Goal: Task Accomplishment & Management: Use online tool/utility

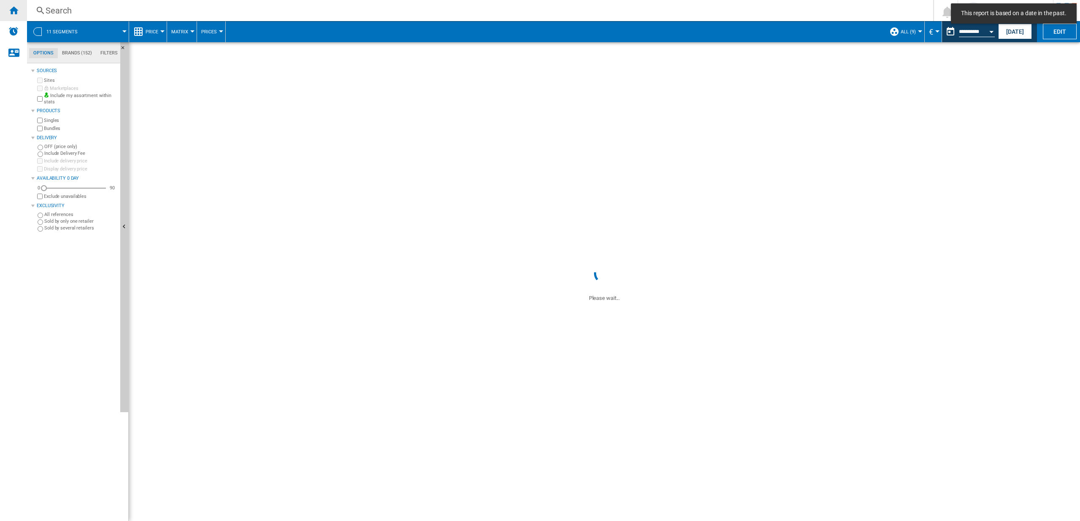
click at [12, 11] on ng-md-icon "Home" at bounding box center [13, 10] width 10 height 10
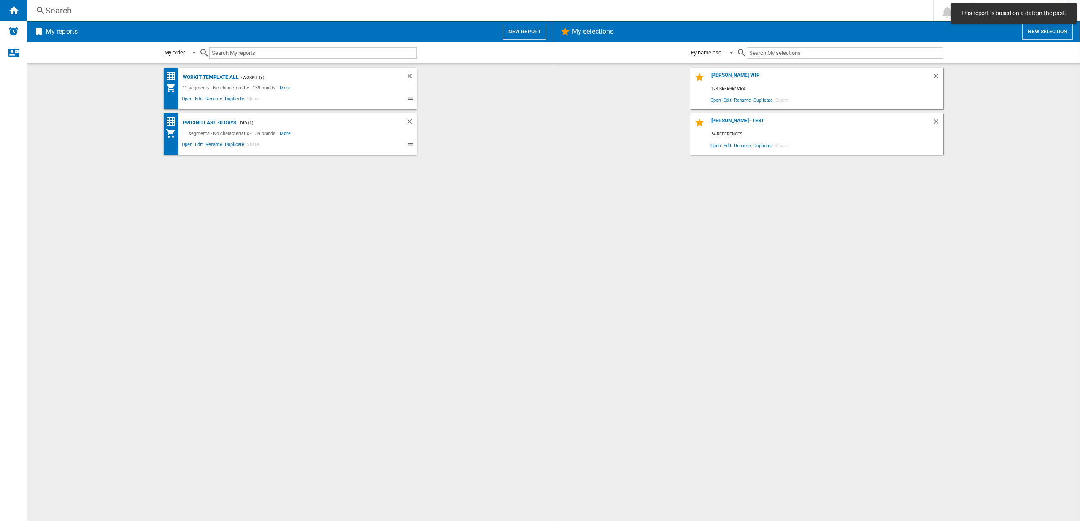
click at [525, 30] on button "New report" at bounding box center [524, 32] width 43 height 16
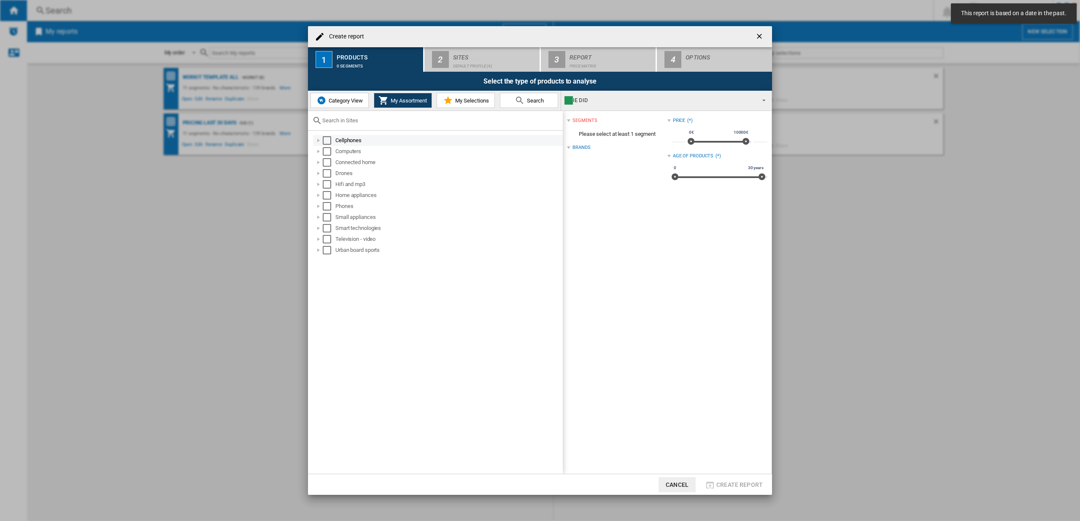
click at [329, 139] on div "Select" at bounding box center [327, 140] width 8 height 8
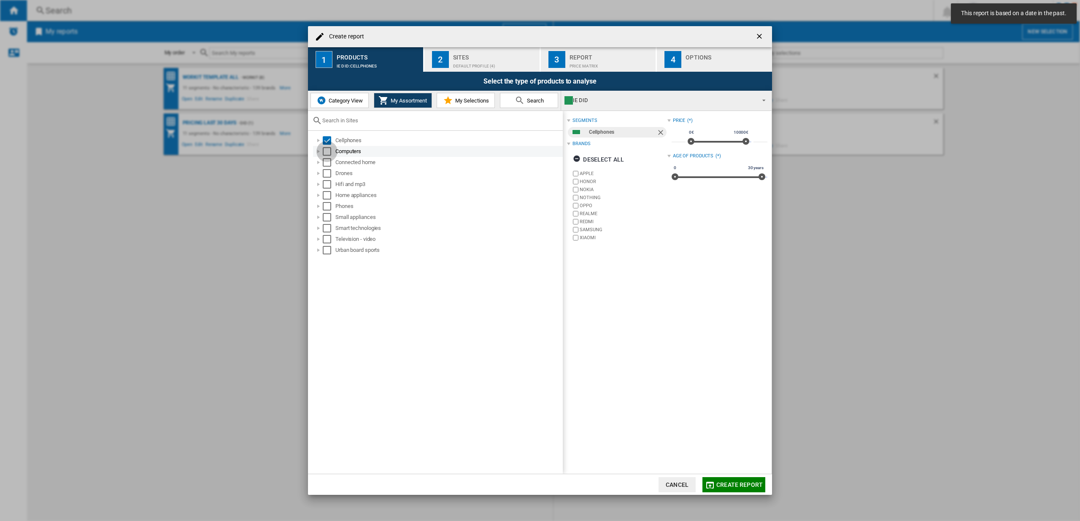
click at [328, 155] on div "Select" at bounding box center [327, 151] width 8 height 8
click at [327, 161] on div "Select" at bounding box center [327, 162] width 8 height 8
drag, startPoint x: 327, startPoint y: 172, endPoint x: 324, endPoint y: 204, distance: 31.8
click at [327, 173] on div "Select" at bounding box center [327, 173] width 8 height 8
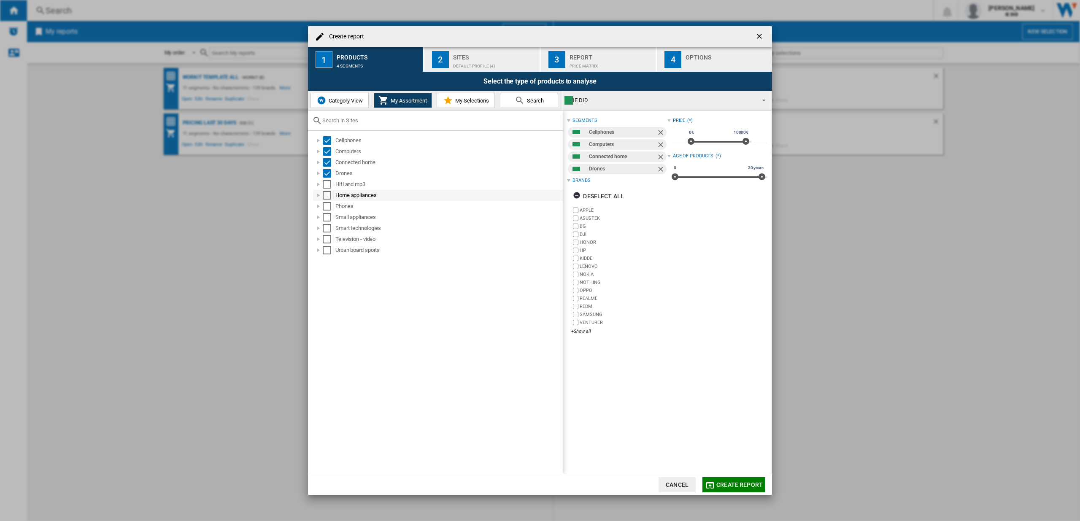
drag, startPoint x: 327, startPoint y: 183, endPoint x: 325, endPoint y: 194, distance: 11.5
click at [327, 183] on div "Select" at bounding box center [327, 184] width 8 height 8
drag, startPoint x: 325, startPoint y: 192, endPoint x: 327, endPoint y: 199, distance: 7.0
click at [325, 193] on div "Select" at bounding box center [327, 195] width 8 height 8
drag, startPoint x: 330, startPoint y: 206, endPoint x: 326, endPoint y: 214, distance: 8.7
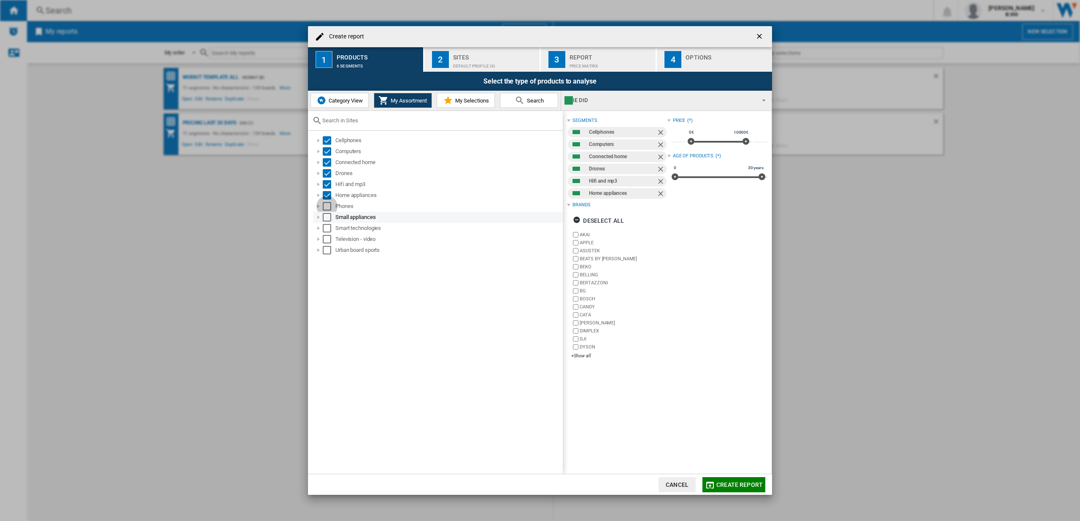
click at [330, 206] on div "Select" at bounding box center [327, 206] width 8 height 8
drag, startPoint x: 327, startPoint y: 216, endPoint x: 328, endPoint y: 226, distance: 10.2
click at [327, 217] on div "Select" at bounding box center [327, 217] width 8 height 8
drag, startPoint x: 328, startPoint y: 230, endPoint x: 326, endPoint y: 240, distance: 9.8
click at [328, 230] on div "Select" at bounding box center [327, 228] width 8 height 8
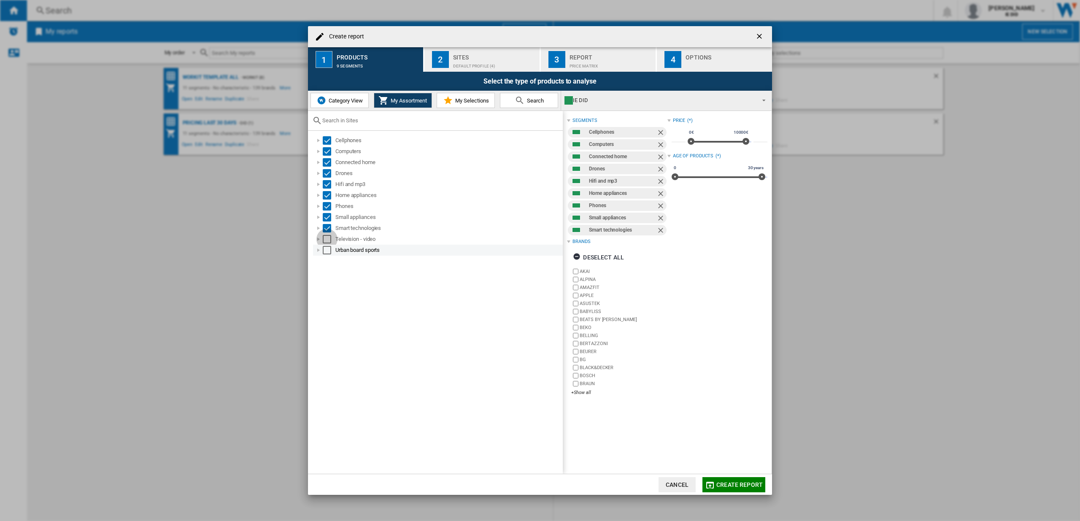
drag, startPoint x: 326, startPoint y: 240, endPoint x: 328, endPoint y: 247, distance: 7.3
click at [327, 240] on div "Select" at bounding box center [327, 239] width 8 height 8
click at [328, 249] on div "Select" at bounding box center [327, 250] width 8 height 8
click at [499, 58] on div "Sites" at bounding box center [494, 55] width 83 height 9
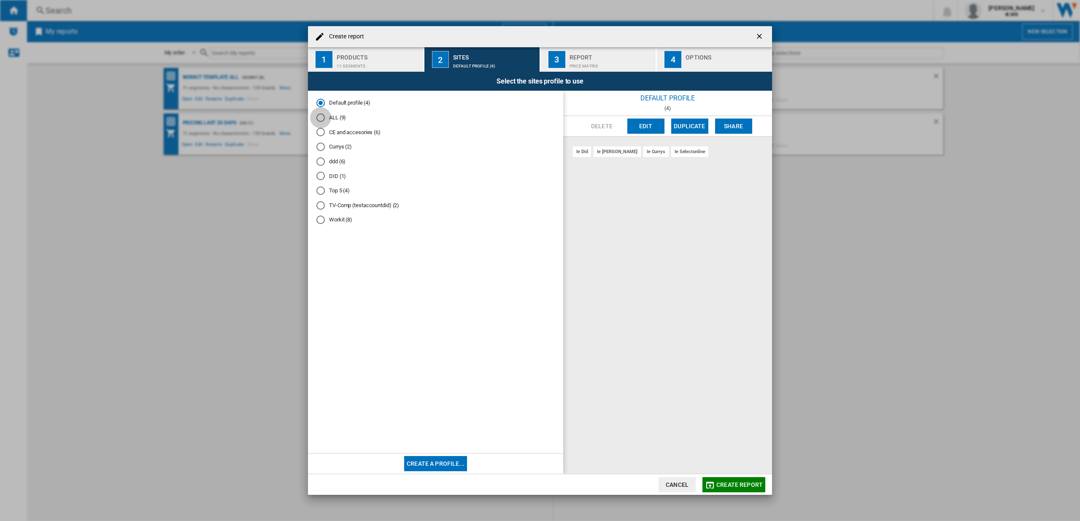
click at [319, 118] on div "ALL (9)" at bounding box center [320, 117] width 8 height 8
click at [741, 484] on span "Create report" at bounding box center [739, 484] width 46 height 7
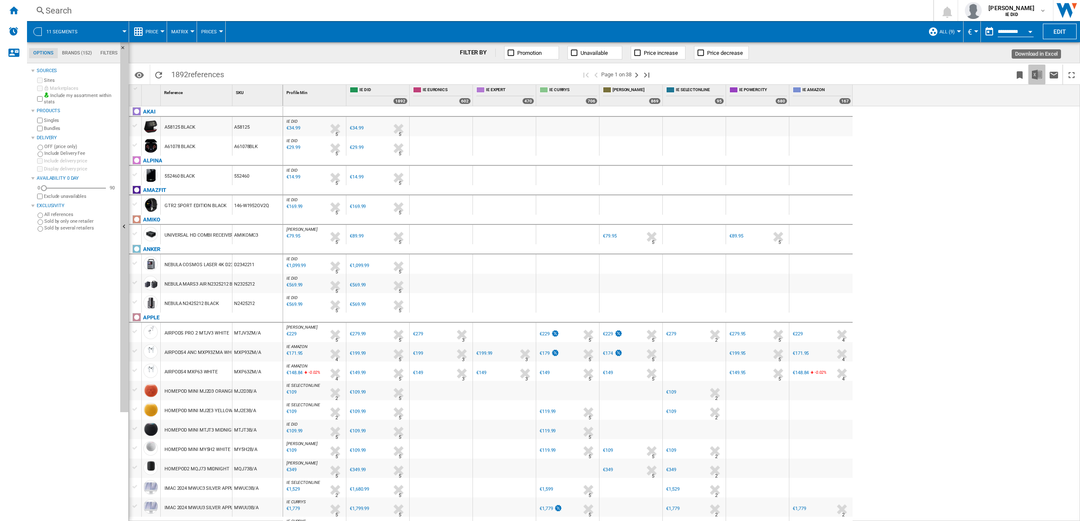
click at [1040, 75] on img "Download in Excel" at bounding box center [1037, 75] width 10 height 10
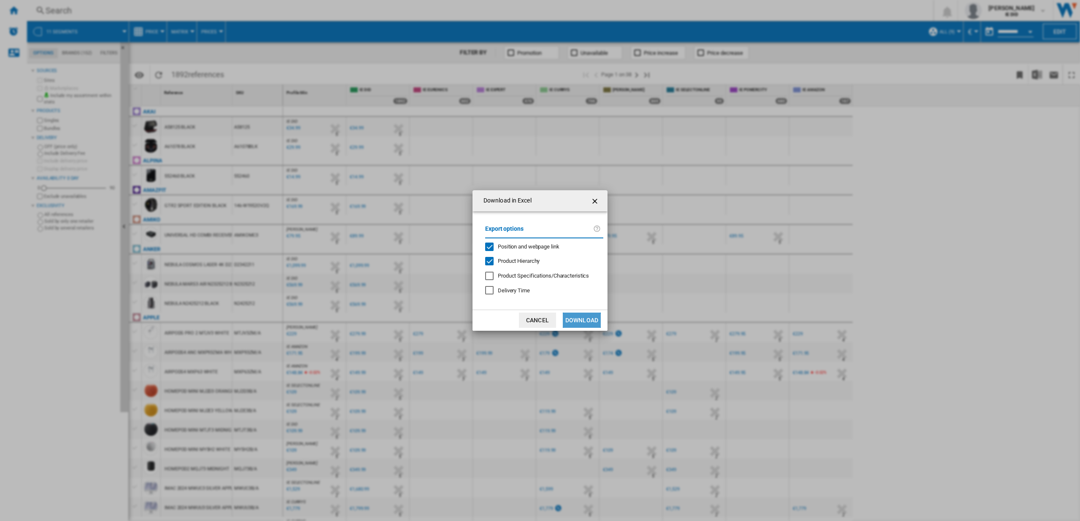
drag, startPoint x: 580, startPoint y: 321, endPoint x: 573, endPoint y: 318, distance: 8.0
click at [580, 320] on button "Download" at bounding box center [582, 319] width 38 height 15
